Goal: Task Accomplishment & Management: Manage account settings

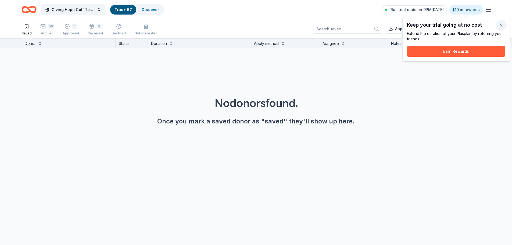
click at [502, 26] on button "button" at bounding box center [500, 25] width 11 height 11
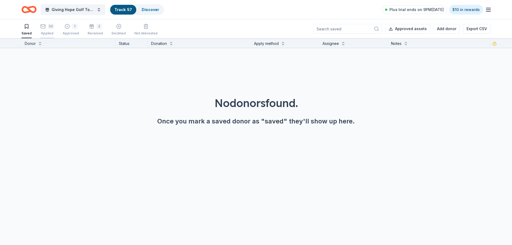
click at [43, 28] on icon "button" at bounding box center [42, 26] width 5 height 5
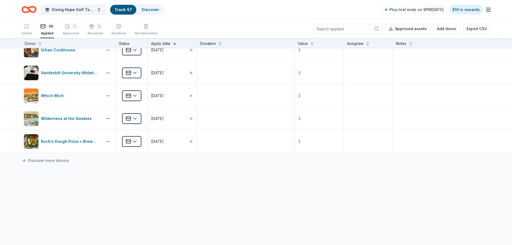
scroll to position [1045, 0]
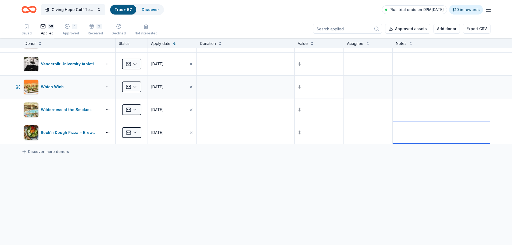
drag, startPoint x: 455, startPoint y: 137, endPoint x: 325, endPoint y: 95, distance: 136.4
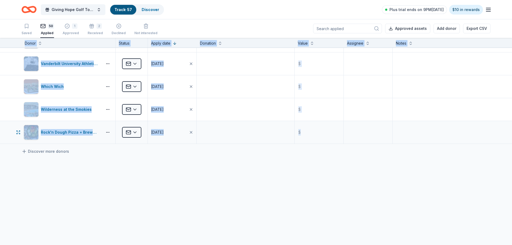
drag, startPoint x: 17, startPoint y: 43, endPoint x: 495, endPoint y: 131, distance: 486.5
copy div "Donor Status Apply date Donation Value Assignee Notes AlterEco Chocolates Appli…"
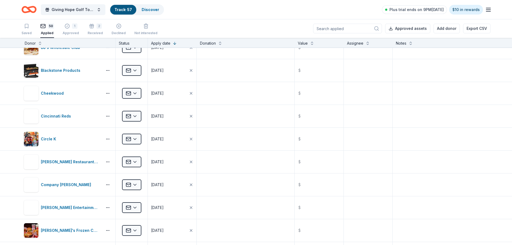
scroll to position [0, 0]
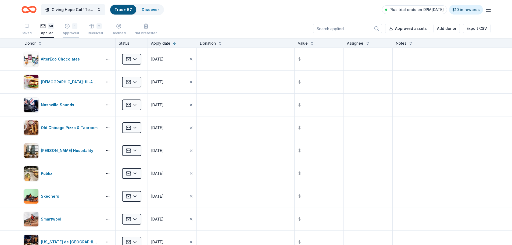
click at [67, 30] on div "1 Approved" at bounding box center [71, 29] width 16 height 12
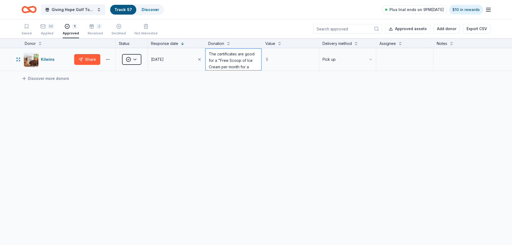
scroll to position [9, 0]
drag, startPoint x: 217, startPoint y: 60, endPoint x: 219, endPoint y: 65, distance: 5.0
click at [219, 65] on textarea "The certificates are good for a "Free Scoop of Ice Cream per month for a Year"!" at bounding box center [233, 59] width 56 height 21
click at [221, 52] on textarea "The certificates are good for a "Free Scoop of Ice Cream per month for a Year"!" at bounding box center [233, 59] width 56 height 21
click at [219, 52] on textarea "The certificates are good for a "Free Scoop of Ice Cream per month for a Year"!" at bounding box center [233, 59] width 56 height 21
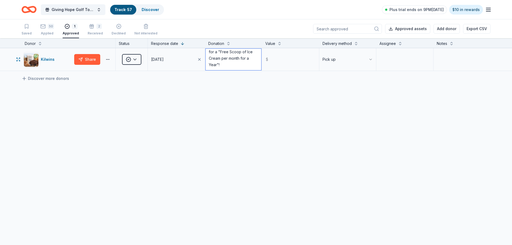
drag, startPoint x: 219, startPoint y: 52, endPoint x: 216, endPoint y: 64, distance: 13.3
click at [216, 64] on textarea "The certificates are good for a "Free Scoop of Ice Cream per month for a Year"!" at bounding box center [233, 59] width 56 height 21
click at [93, 32] on div "Received" at bounding box center [95, 33] width 15 height 4
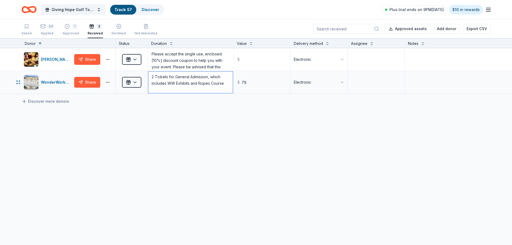
drag, startPoint x: 152, startPoint y: 77, endPoint x: 204, endPoint y: 80, distance: 52.2
click at [223, 84] on textarea "2 Tickets for General Admission, which includes WW Exhibits and Ropes Course" at bounding box center [190, 81] width 84 height 21
click at [137, 125] on div "[PERSON_NAME] Food Service Store Share Received Please accept the single use, e…" at bounding box center [256, 121] width 512 height 147
click at [231, 124] on div "[PERSON_NAME] Food Service Store Share Received Please accept the single use, e…" at bounding box center [256, 121] width 512 height 147
click at [113, 33] on div "Declined" at bounding box center [118, 33] width 14 height 4
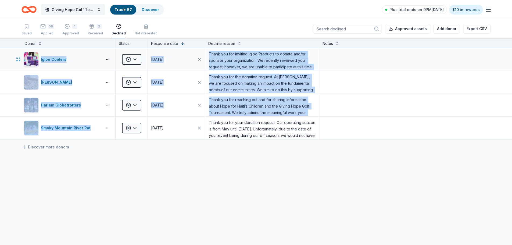
drag, startPoint x: 102, startPoint y: 129, endPoint x: 8, endPoint y: 51, distance: 121.9
click at [8, 51] on div "Igloo Coolers Declined [DATE] Thank you for inviting Igloo Products to donate a…" at bounding box center [256, 101] width 512 height 106
copy div "Lorem Ipsumdo Sitametc 91/73/9820 Adipi eli sed doeiusmo Tempo Incididu ut labo…"
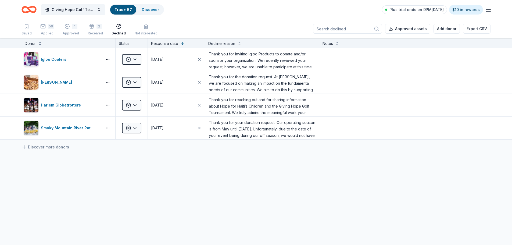
click at [141, 177] on div "Igloo Coolers Declined [DATE] Thank you for inviting Igloo Products to donate a…" at bounding box center [256, 144] width 512 height 192
